Goal: Transaction & Acquisition: Purchase product/service

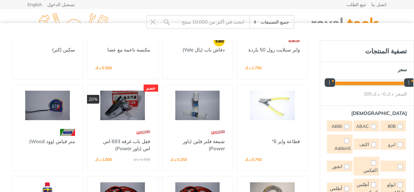
scroll to position [1594, 0]
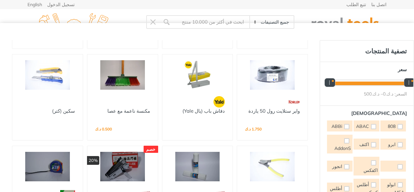
drag, startPoint x: 126, startPoint y: 80, endPoint x: 139, endPoint y: 75, distance: 13.6
click at [77, 80] on img at bounding box center [47, 74] width 59 height 29
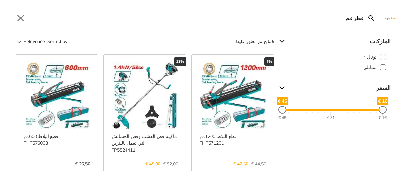
drag, startPoint x: 310, startPoint y: 15, endPoint x: 320, endPoint y: 20, distance: 11.6
click at [310, 15] on input "قطر قص" at bounding box center [196, 17] width 333 height 15
drag, startPoint x: 320, startPoint y: 20, endPoint x: 336, endPoint y: 20, distance: 15.8
click at [336, 20] on input "قطر قص" at bounding box center [196, 17] width 333 height 15
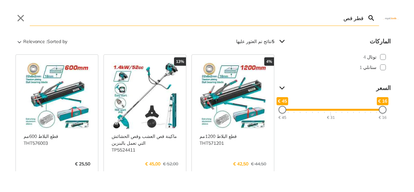
click at [336, 20] on input "قطر قص" at bounding box center [196, 17] width 333 height 15
drag, startPoint x: 338, startPoint y: 18, endPoint x: 378, endPoint y: 15, distance: 39.9
click at [379, 15] on div "قطر قص Search Submit Close" at bounding box center [207, 13] width 414 height 26
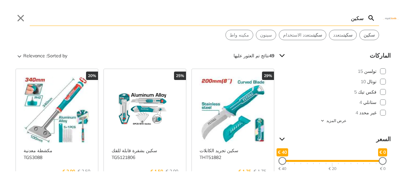
type input "سكين"
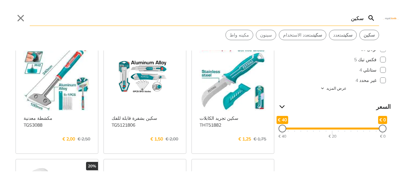
click at [159, 145] on link "عرض المزيد ->" at bounding box center [144, 145] width 67 height 0
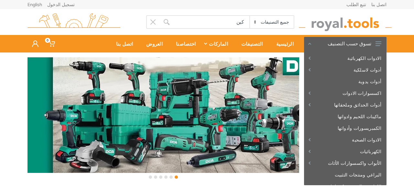
type input "كين"
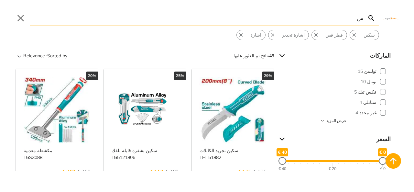
scroll to position [14, 0]
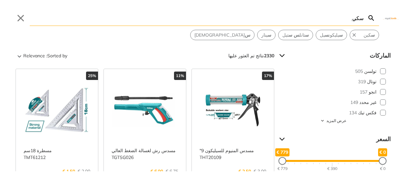
type input "سكين"
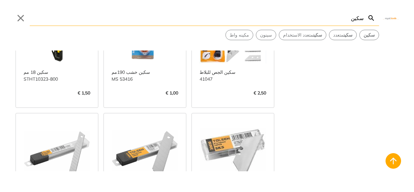
scroll to position [646, 0]
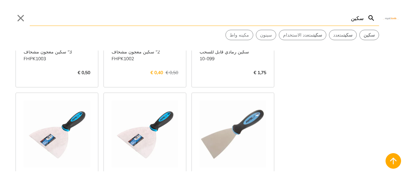
scroll to position [1131, 0]
